Goal: Task Accomplishment & Management: Manage account settings

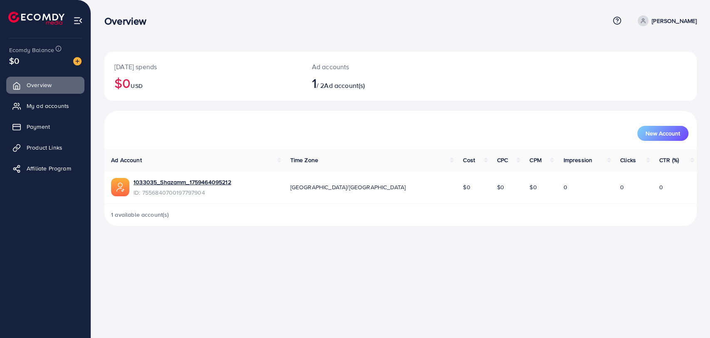
click at [710, 323] on div "Overview Help Center Contact Support Term and policy About Us [PERSON_NAME] Pro…" at bounding box center [355, 169] width 710 height 338
click at [57, 107] on span "My ad accounts" at bounding box center [50, 106] width 42 height 8
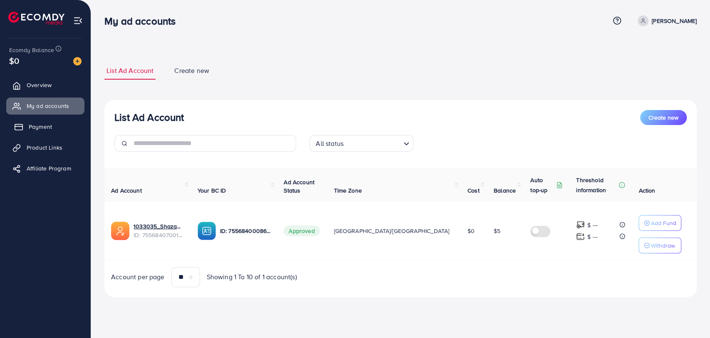
click at [47, 125] on span "Payment" at bounding box center [40, 126] width 23 height 8
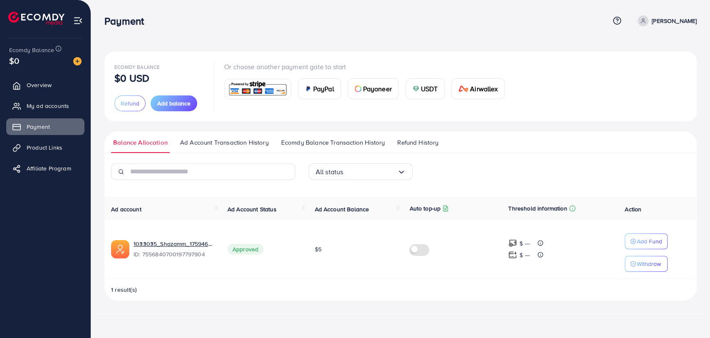
click at [409, 144] on span "Refund History" at bounding box center [417, 142] width 41 height 9
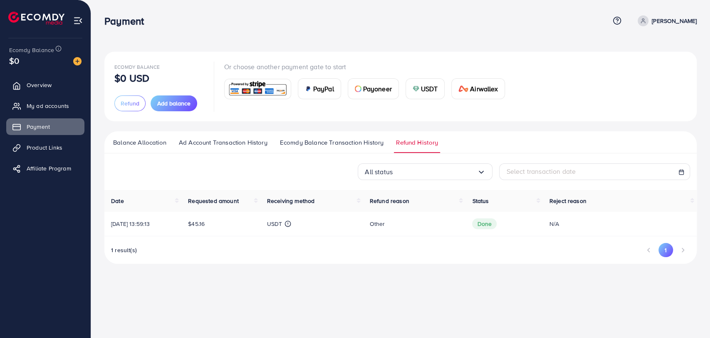
click at [316, 37] on div "Ecomdy Balance $0 USD Refund Add balance Or choose another payment gate to star…" at bounding box center [400, 138] width 619 height 277
